Goal: Task Accomplishment & Management: Manage account settings

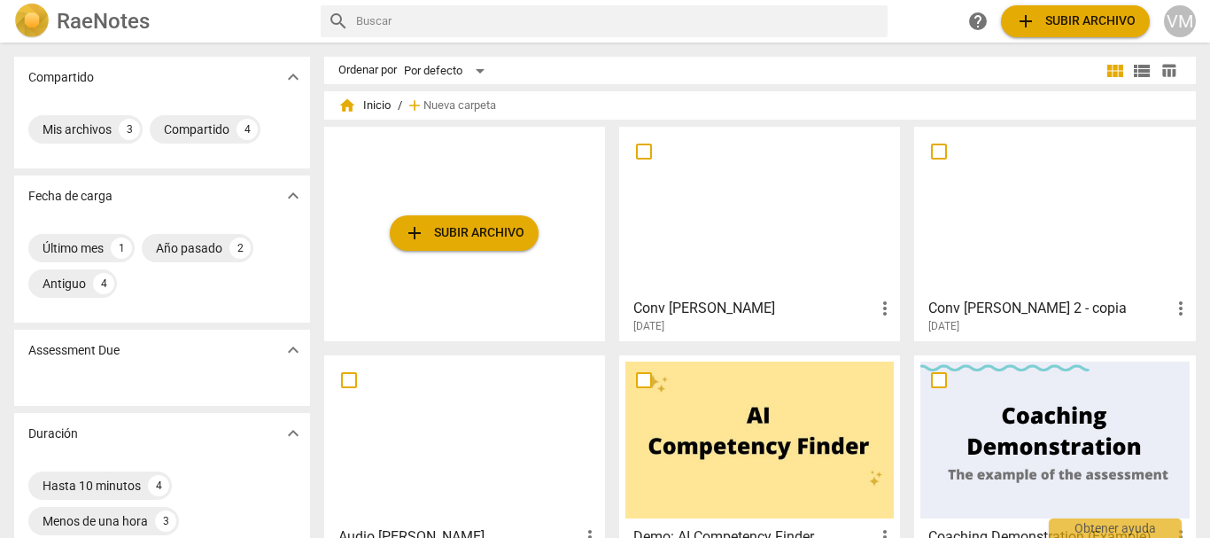
click at [748, 182] on div at bounding box center [759, 211] width 268 height 157
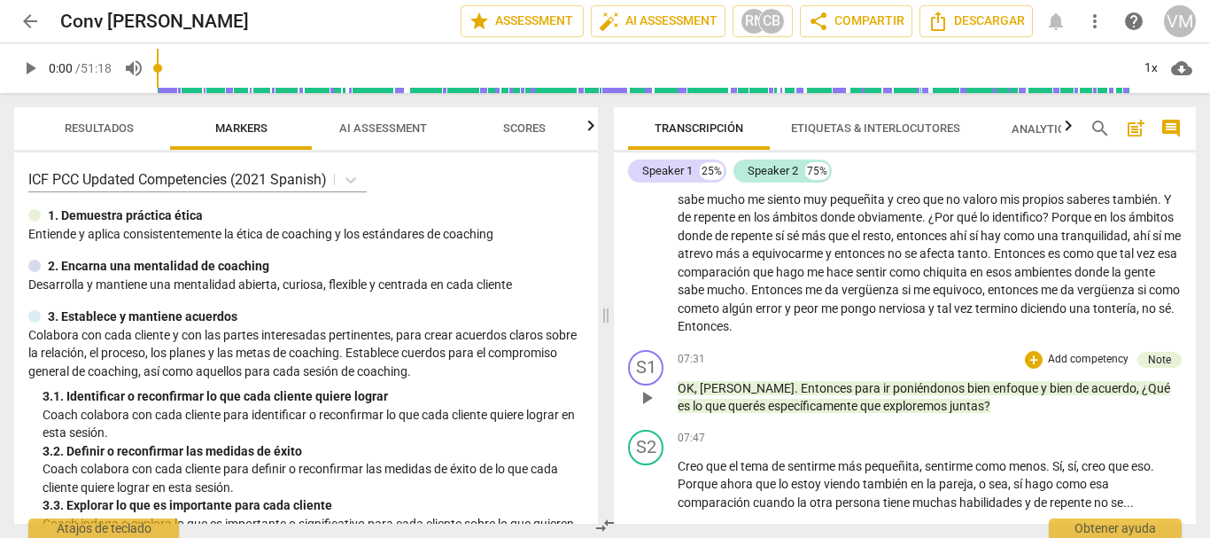
scroll to position [1771, 0]
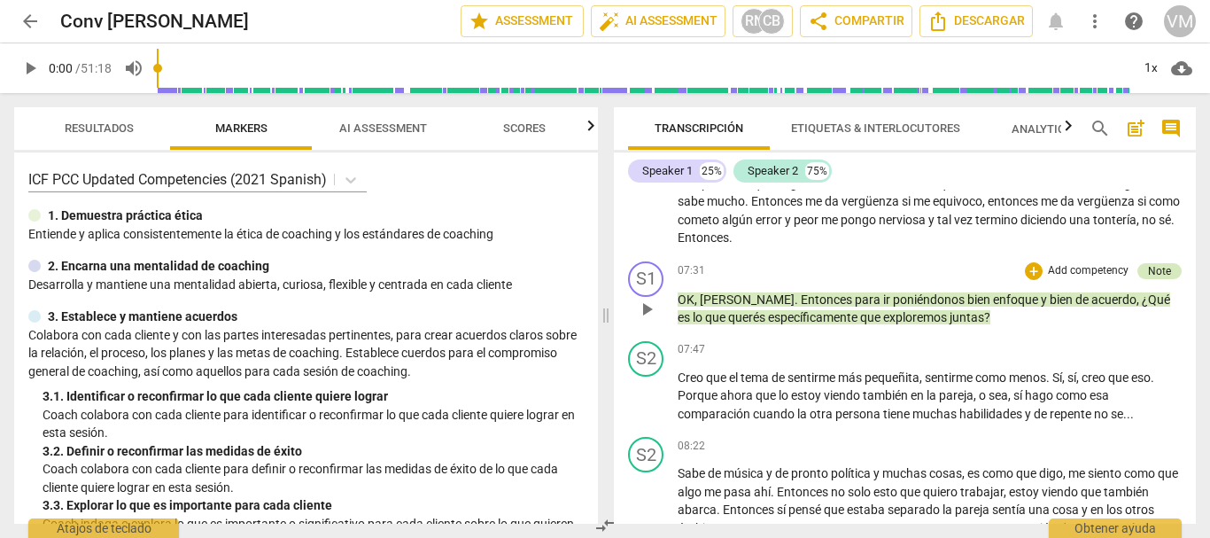
click at [1158, 272] on div "Note" at bounding box center [1159, 271] width 23 height 16
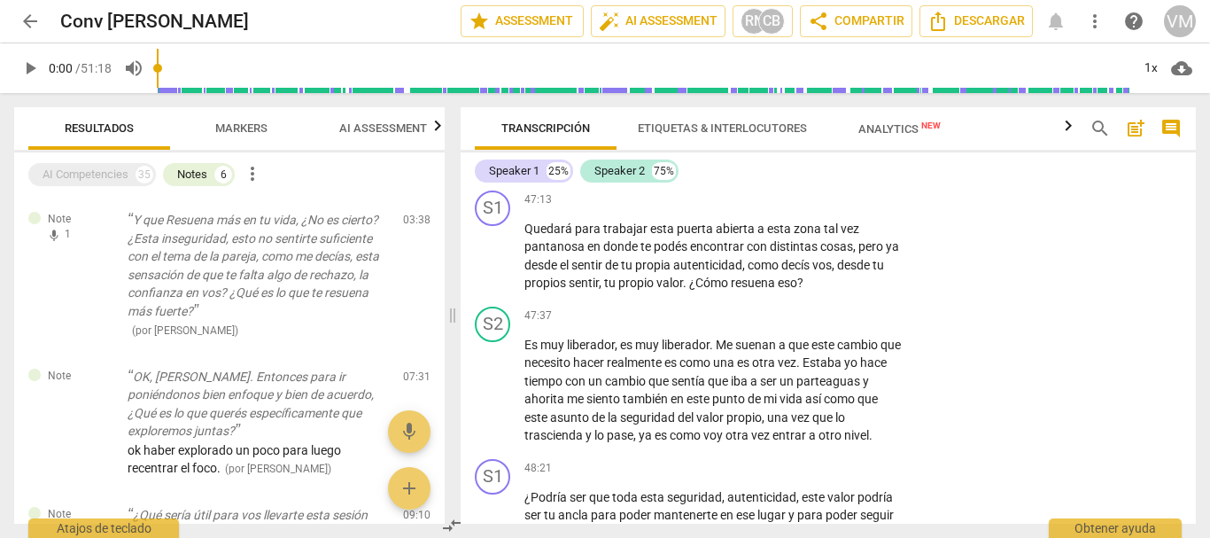
scroll to position [11261, 0]
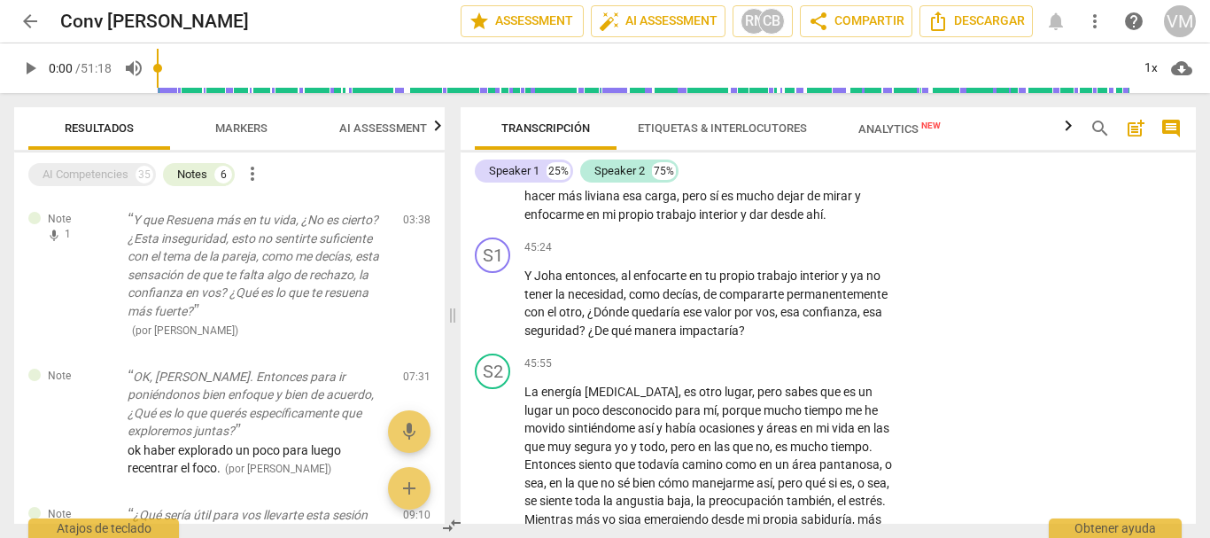
click at [1178, 22] on div "VM" at bounding box center [1180, 21] width 32 height 32
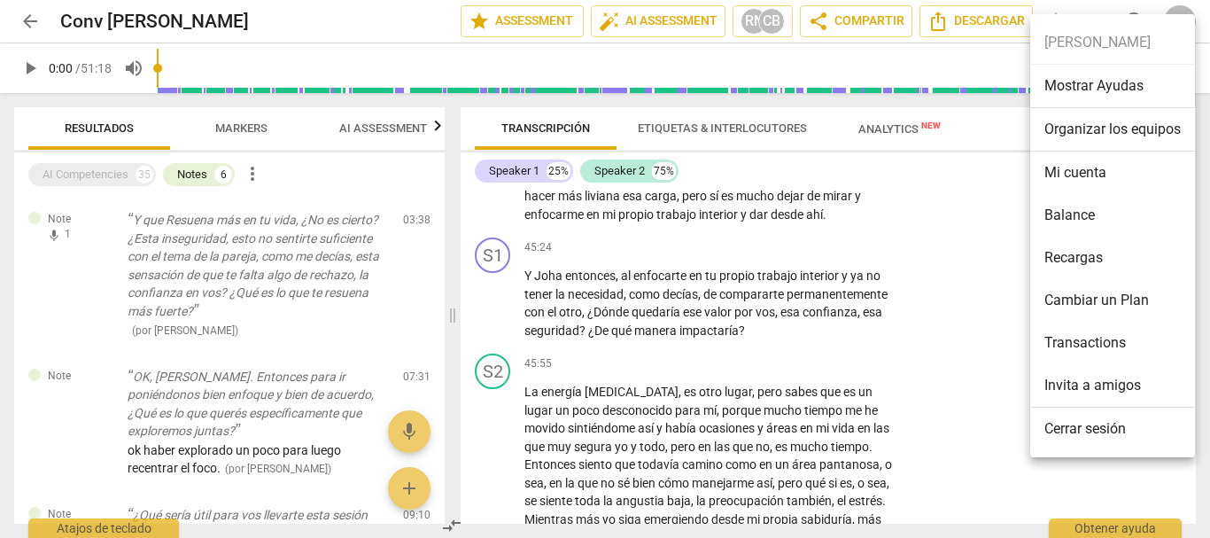
click at [1065, 180] on li "Mi cuenta" at bounding box center [1112, 172] width 165 height 43
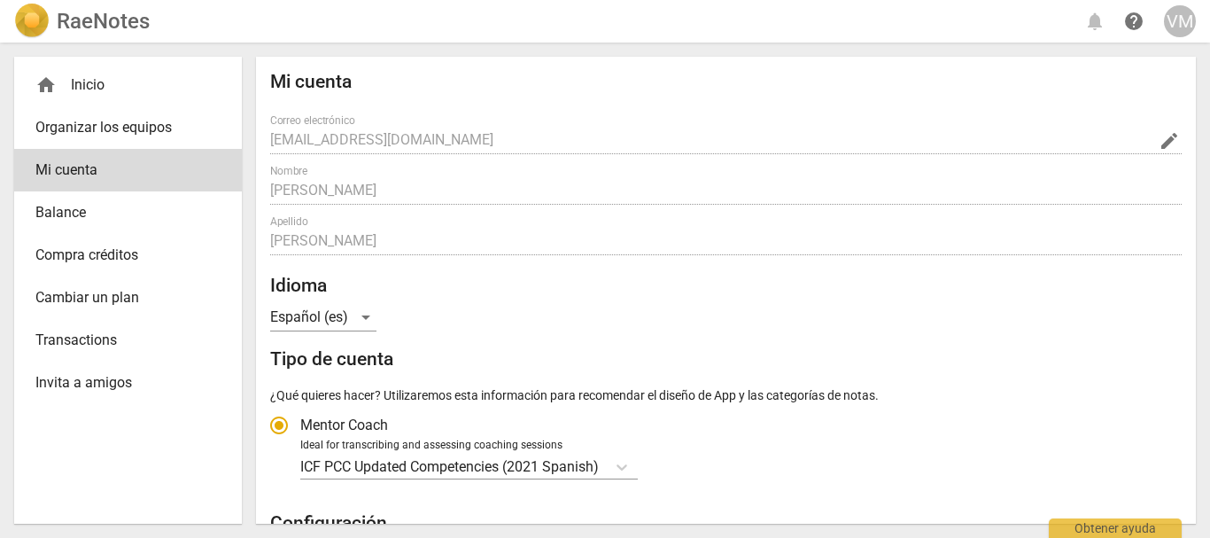
radio input "false"
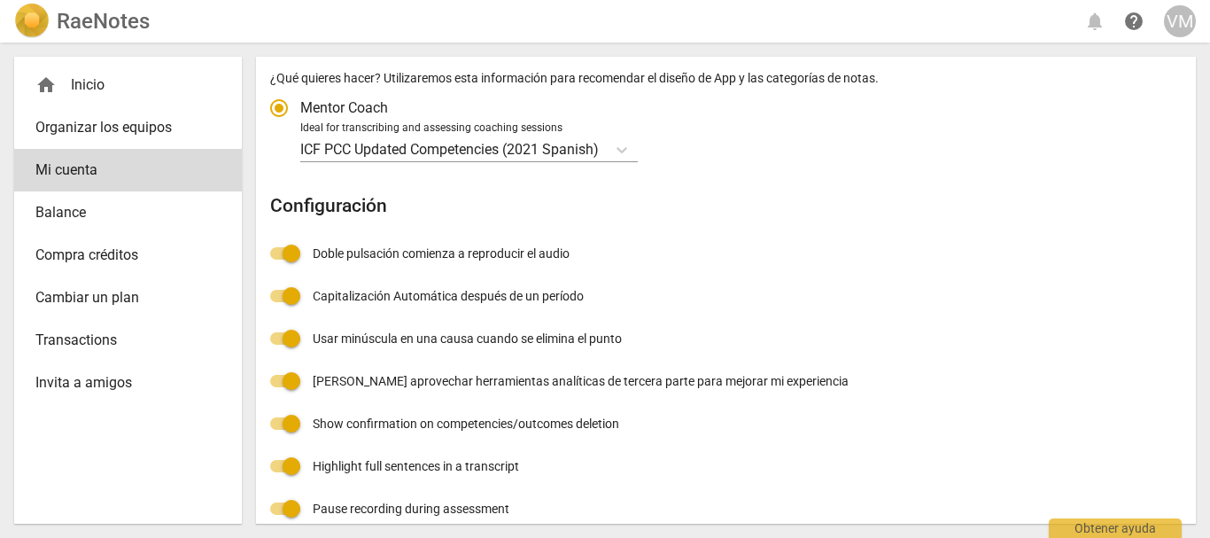
scroll to position [337, 0]
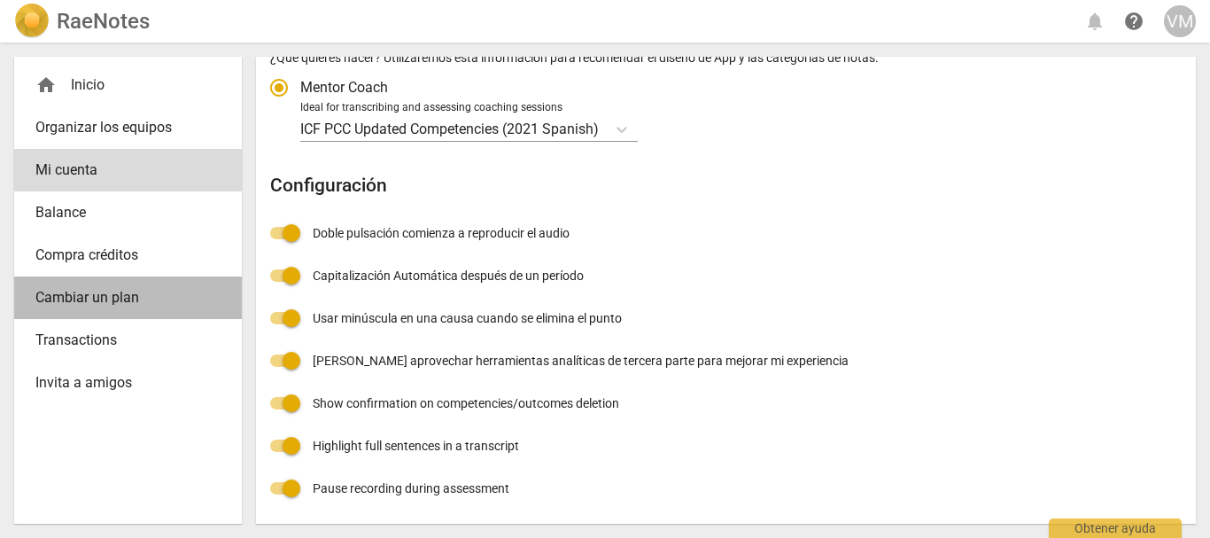
click at [90, 295] on span "Cambiar un plan" at bounding box center [120, 297] width 171 height 21
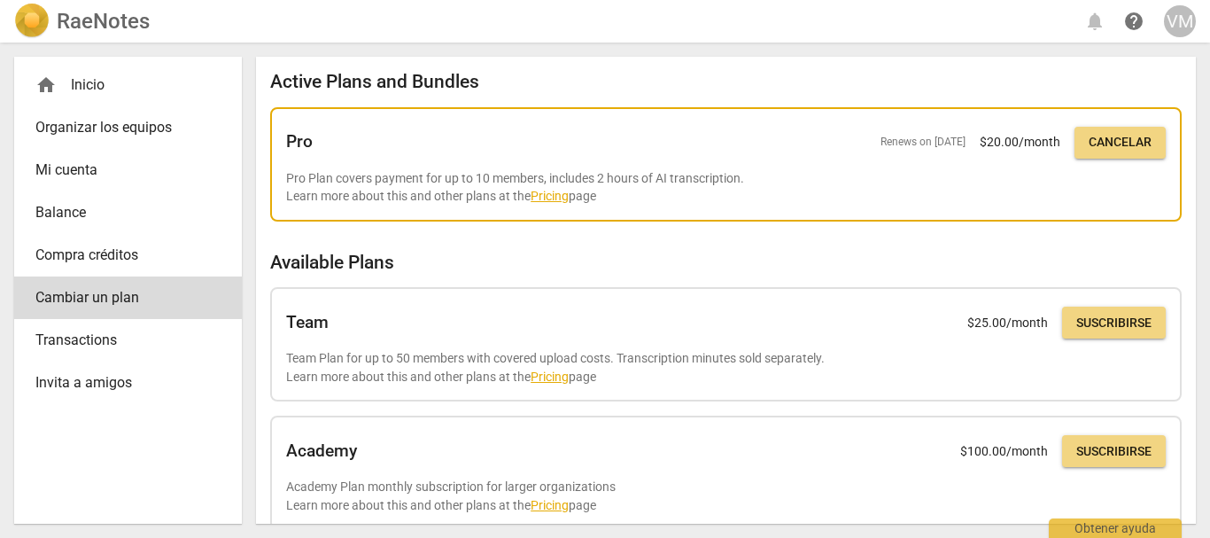
click at [1112, 135] on span "Cancelar" at bounding box center [1119, 143] width 63 height 18
click at [73, 82] on div "home Inicio" at bounding box center [120, 84] width 171 height 21
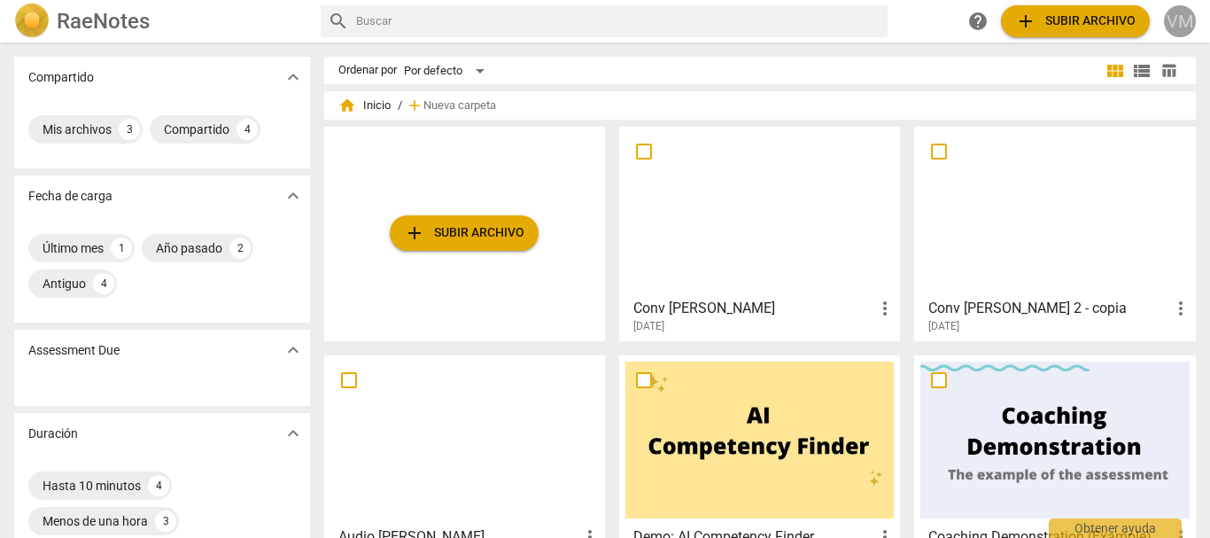
click at [1172, 19] on div "VM" at bounding box center [1180, 21] width 32 height 32
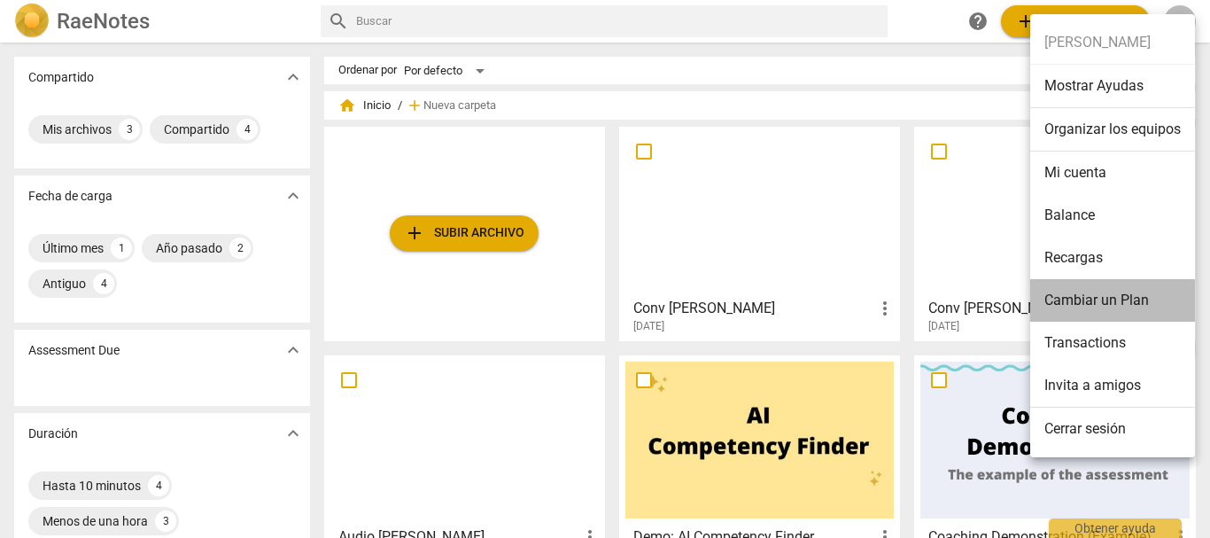
click at [1106, 298] on li "Cambiar un Plan" at bounding box center [1112, 300] width 165 height 43
